Goal: Use online tool/utility

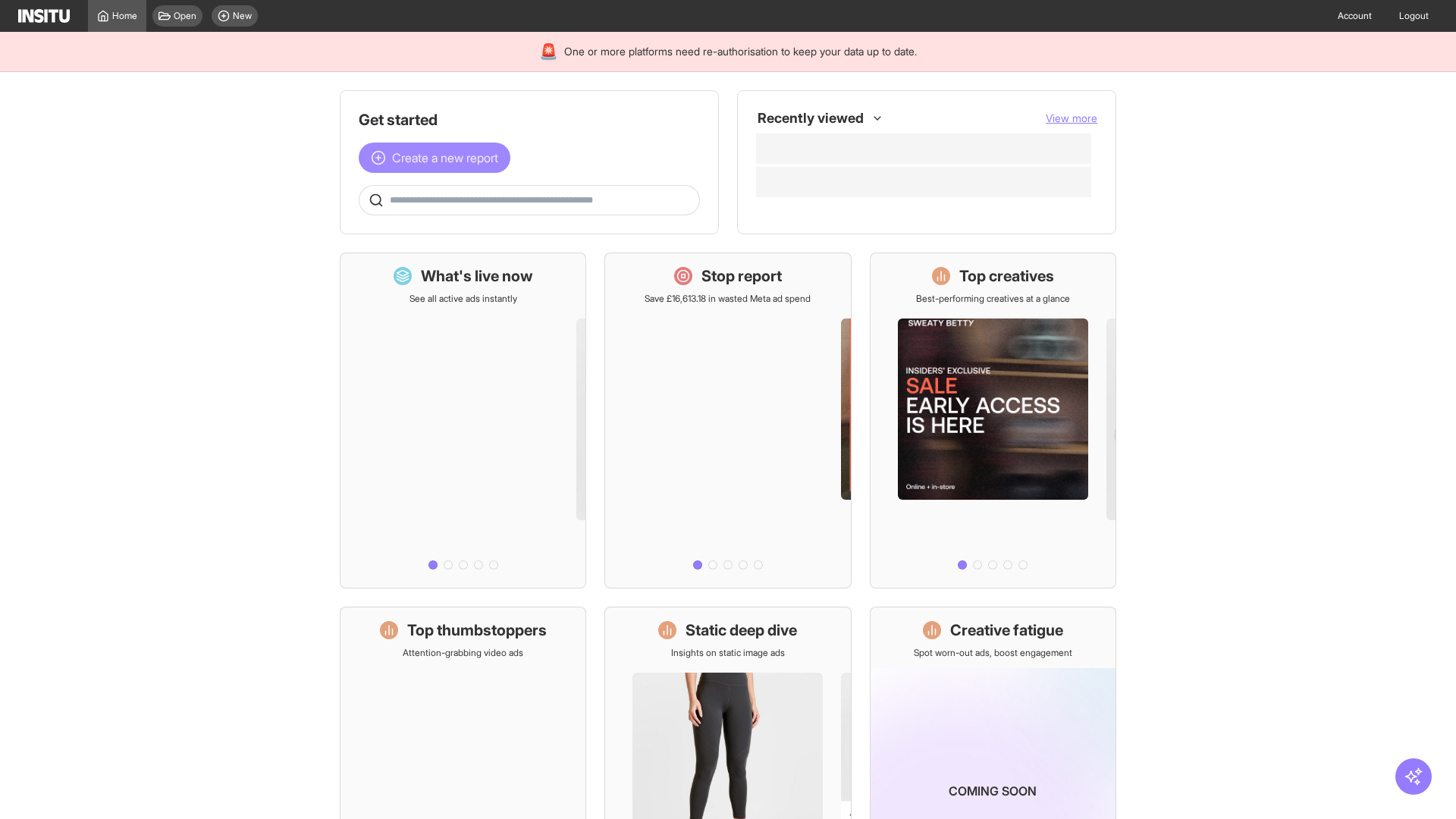
click at [438, 158] on span "Create a new report" at bounding box center [445, 157] width 106 height 19
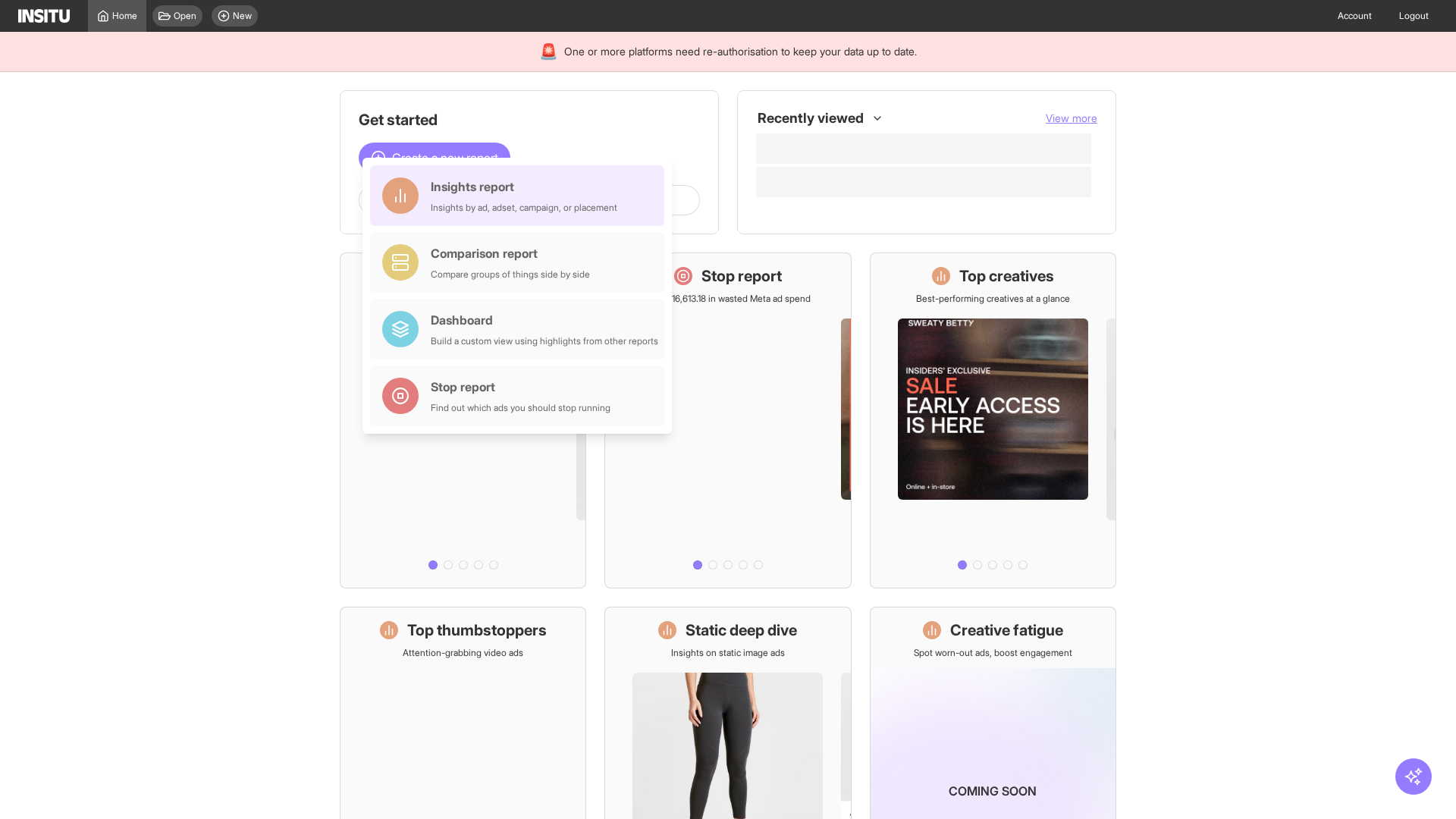
click at [521, 196] on div "Insights report Insights by ad, adset, campaign, or placement" at bounding box center [524, 195] width 186 height 36
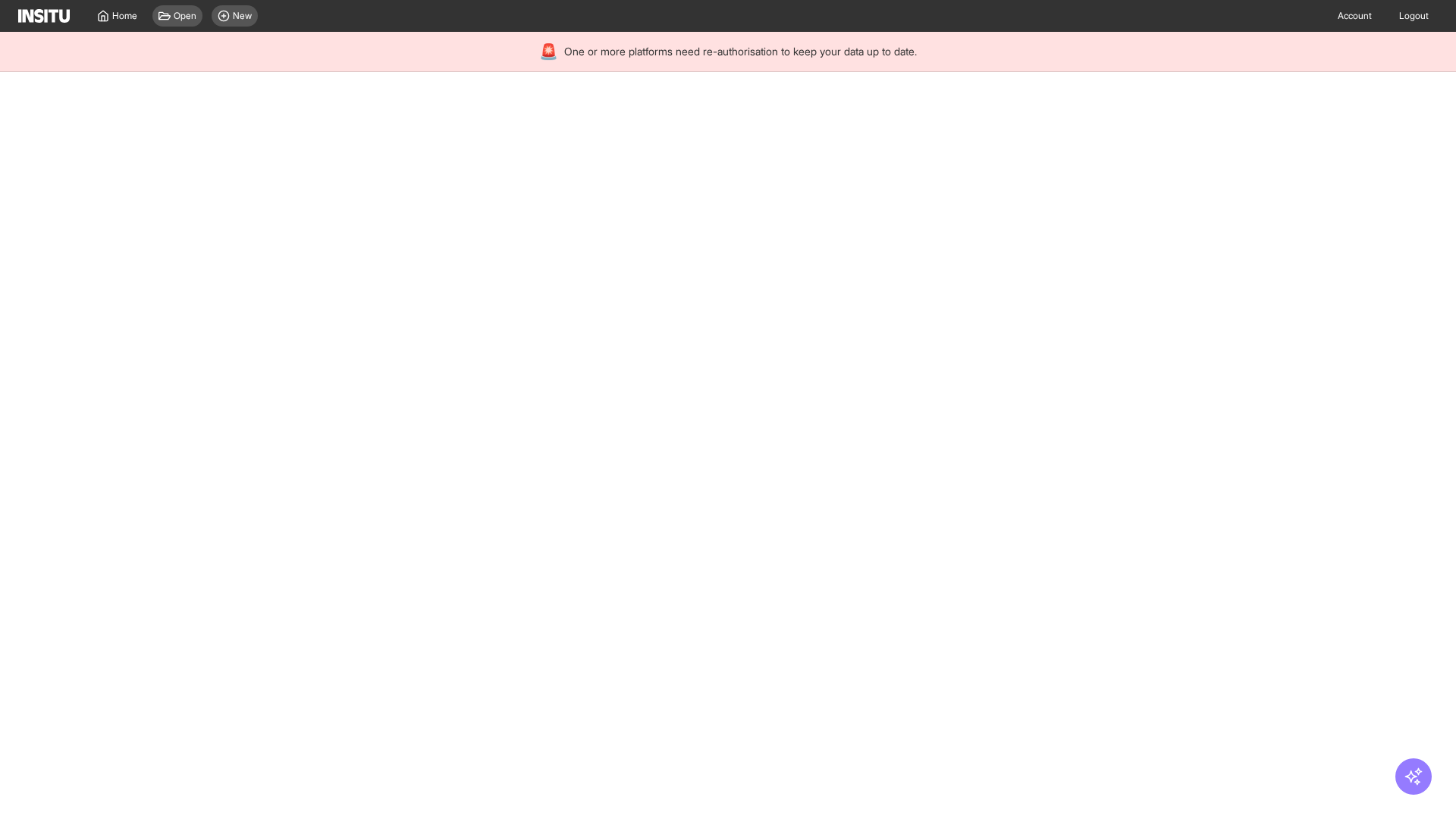
select select "**"
